Goal: Task Accomplishment & Management: Manage account settings

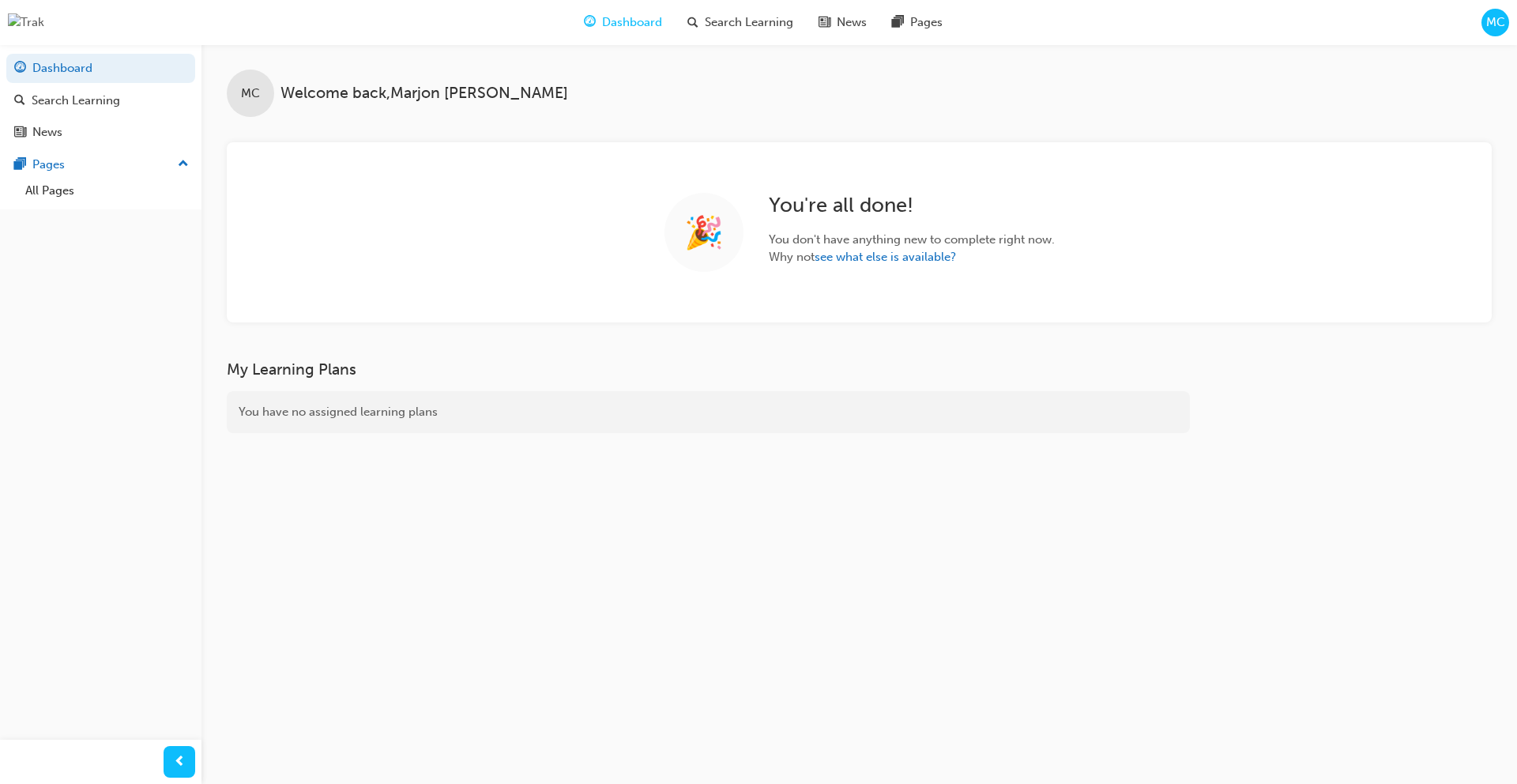
click at [1501, 25] on span "MC" at bounding box center [1496, 22] width 19 height 18
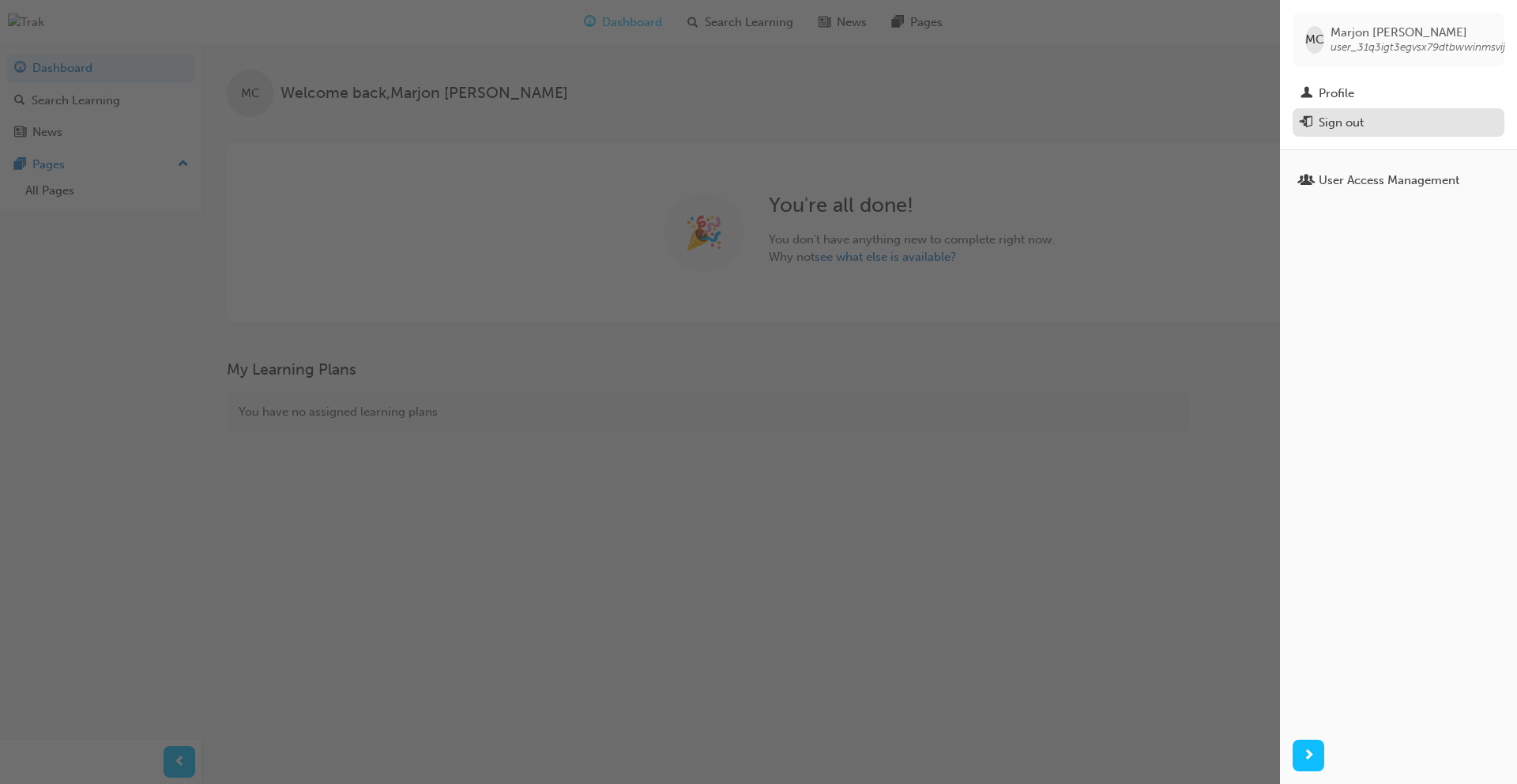
click at [1347, 114] on div "Sign out" at bounding box center [1341, 123] width 45 height 18
